Goal: Transaction & Acquisition: Purchase product/service

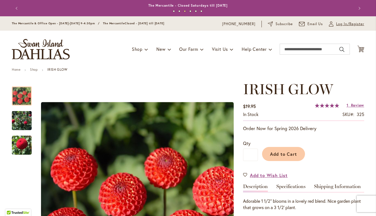
click at [340, 21] on span "Log In/Register" at bounding box center [351, 24] width 28 height 6
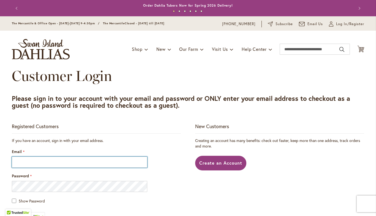
click at [58, 161] on input "Email" at bounding box center [80, 161] width 136 height 11
type input "**********"
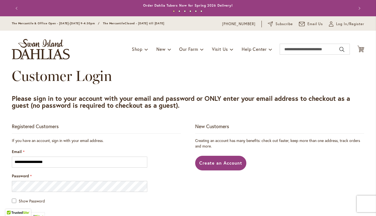
type input "**********"
click at [93, 195] on fieldset "**********" at bounding box center [96, 208] width 169 height 141
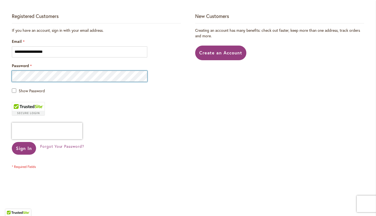
scroll to position [111, 0]
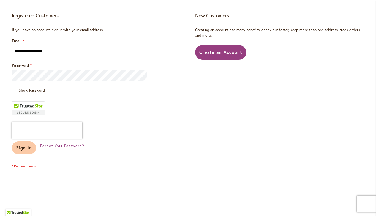
click at [24, 147] on span "Sign In" at bounding box center [24, 147] width 16 height 6
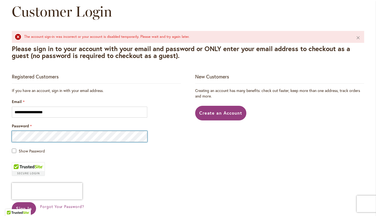
scroll to position [70, 0]
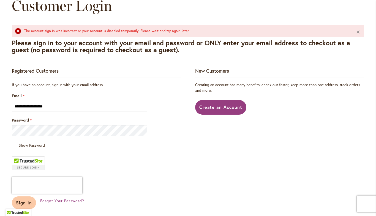
click at [32, 203] on button "Sign In" at bounding box center [24, 202] width 24 height 13
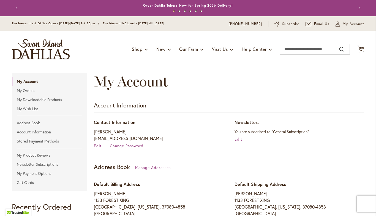
click at [367, 47] on div "Toggle Nav Shop Dahlia Tubers Collections Fresh Cut Dahlias Gardening Supplies …" at bounding box center [188, 49] width 364 height 37
click at [363, 47] on icon "Cart .cls-1 { fill: #231f20; }" at bounding box center [361, 48] width 7 height 7
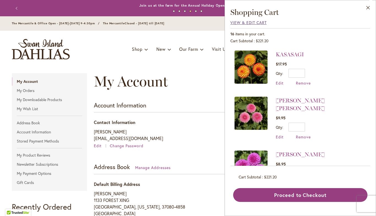
click at [255, 23] on span "View & Edit Cart" at bounding box center [249, 22] width 36 height 5
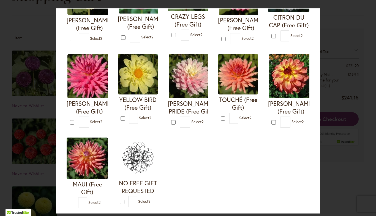
scroll to position [199, 0]
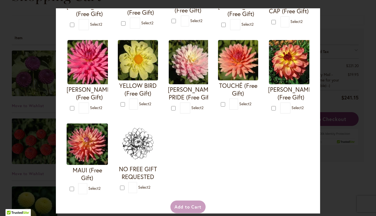
click at [346, 149] on div "Your Order Qualifies for Bonus Dahlias ( Select 2 ) Add to Cart I'M A HOTTIE (F…" at bounding box center [188, 108] width 376 height 216
click at [341, 157] on div "Your Order Qualifies for Bonus Dahlias ( Select 2 ) Add to Cart I'M A HOTTIE (F…" at bounding box center [188, 108] width 376 height 216
click at [337, 159] on div "Your Order Qualifies for Bonus Dahlias ( Select 2 ) Add to Cart I'M A HOTTIE (F…" at bounding box center [188, 108] width 376 height 216
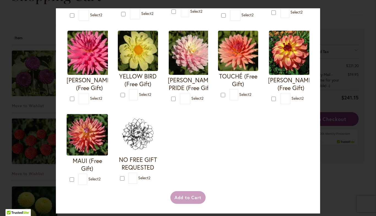
scroll to position [216, 0]
click at [346, 36] on div "Your Order Qualifies for Bonus Dahlias ( Select 2 ) Add to Cart I'M A HOTTIE (F…" at bounding box center [188, 108] width 376 height 216
click at [349, 36] on div "Your Order Qualifies for Bonus Dahlias ( Select 2 ) Add to Cart I'M A HOTTIE (F…" at bounding box center [188, 108] width 376 height 216
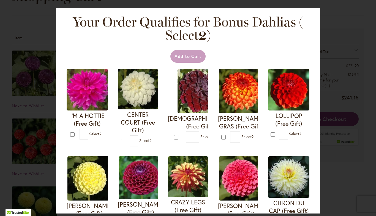
scroll to position [0, 0]
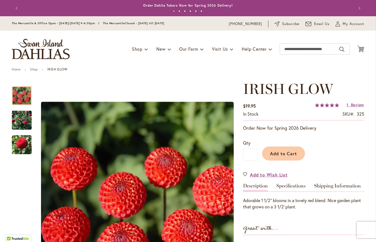
type input "*****"
click at [362, 51] on span "16" at bounding box center [361, 50] width 3 height 4
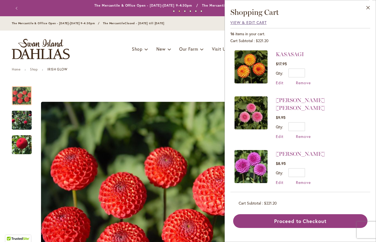
click at [252, 21] on span "View & Edit Cart" at bounding box center [249, 22] width 36 height 5
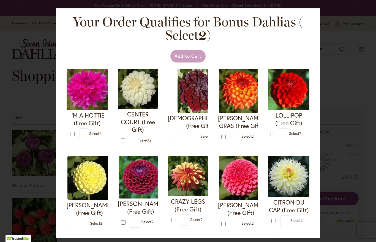
click at [6, 198] on div "Your Order Qualifies for Bonus Dahlias ( Select 2 ) Add to Cart I'M A HOTTIE (F…" at bounding box center [188, 121] width 376 height 242
click at [15, 185] on div "Your Order Qualifies for Bonus Dahlias ( Select 2 ) Add to Cart I'M A HOTTIE (F…" at bounding box center [188, 121] width 376 height 242
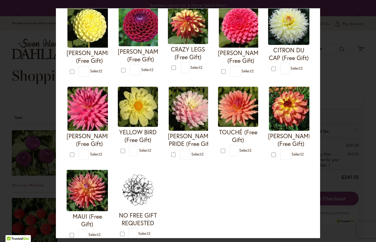
scroll to position [153, 0]
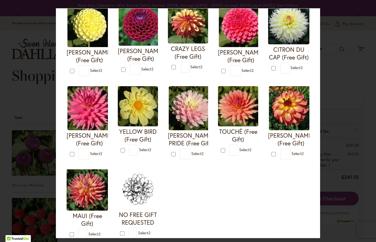
click at [89, 26] on img at bounding box center [90, 25] width 44 height 44
type input "*"
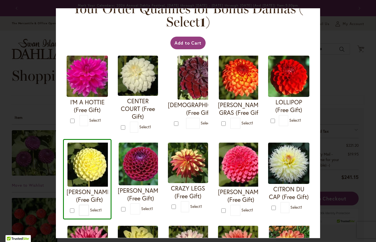
scroll to position [7, 0]
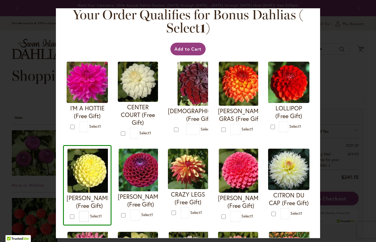
click at [294, 82] on img at bounding box center [288, 82] width 41 height 41
type input "*"
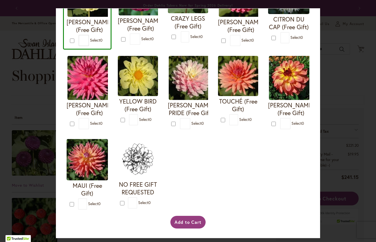
scroll to position [190, 0]
click at [192, 226] on button "Add to Cart" at bounding box center [189, 222] width 36 height 13
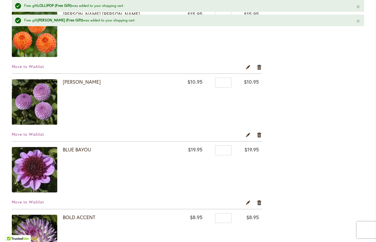
scroll to position [474, 0]
